Goal: Task Accomplishment & Management: Manage account settings

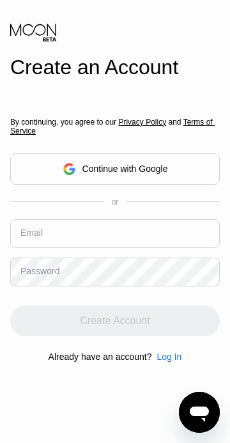
click at [59, 185] on div "Continue with Google" at bounding box center [115, 169] width 210 height 31
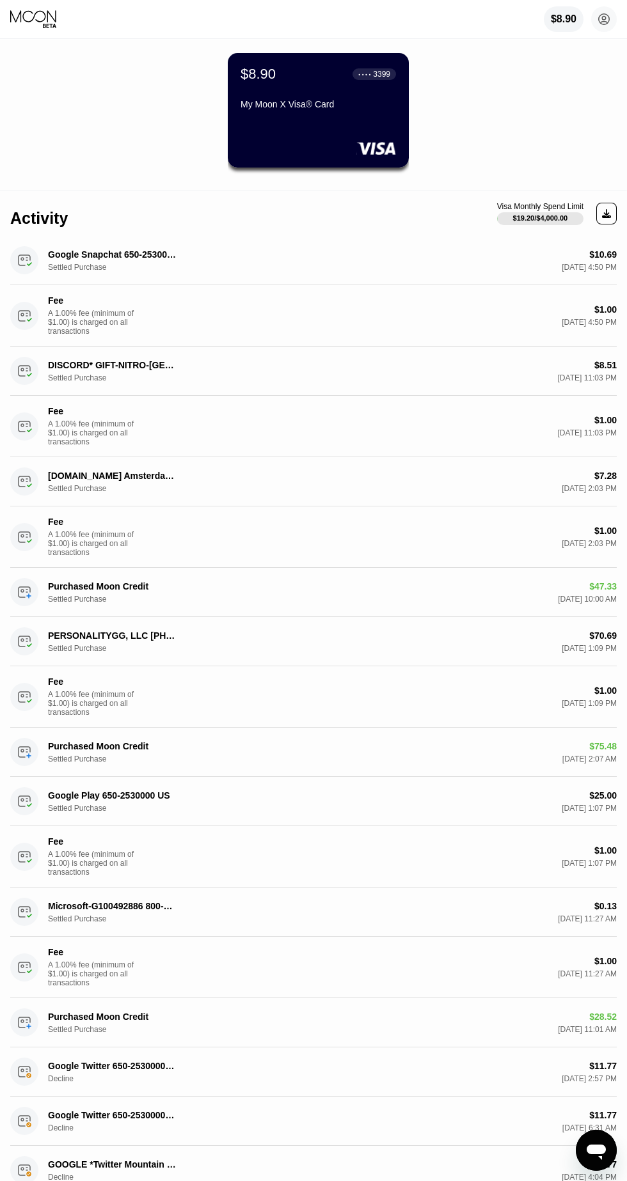
scroll to position [86, 0]
